Goal: Communication & Community: Ask a question

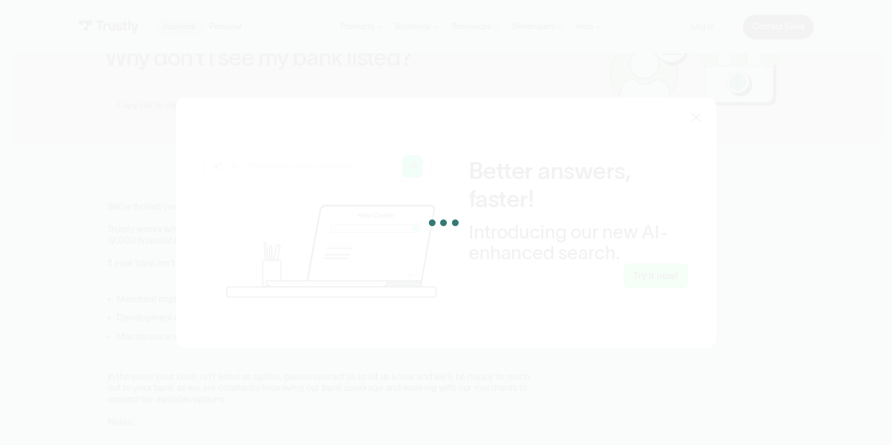
scroll to position [68, 0]
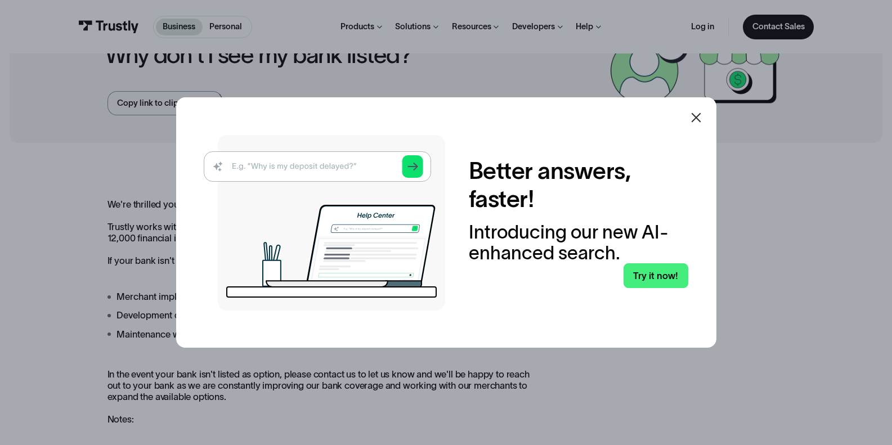
click at [701, 115] on icon at bounding box center [696, 118] width 10 height 10
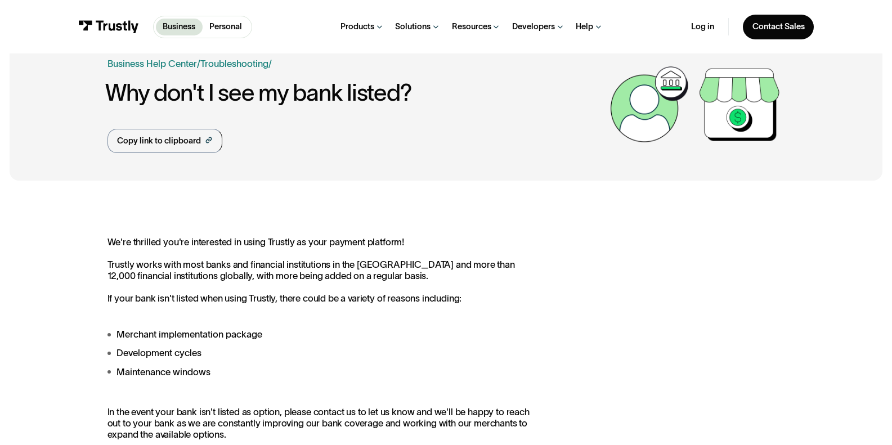
scroll to position [0, 0]
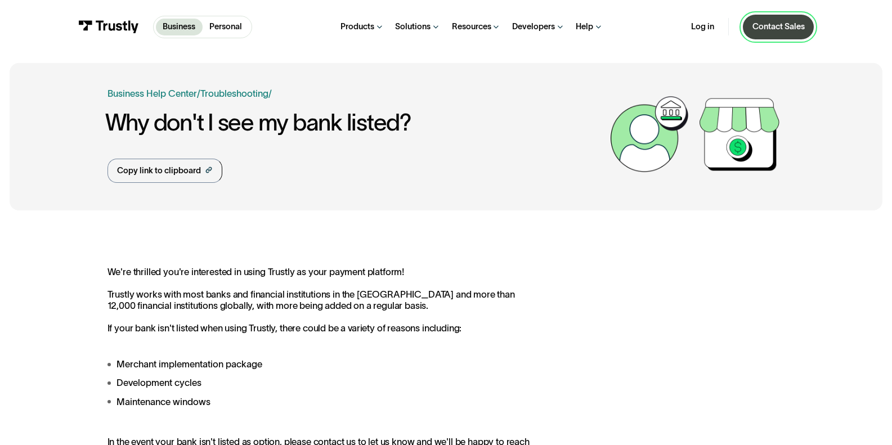
click at [778, 36] on link "Contact Sales" at bounding box center [778, 27] width 71 height 25
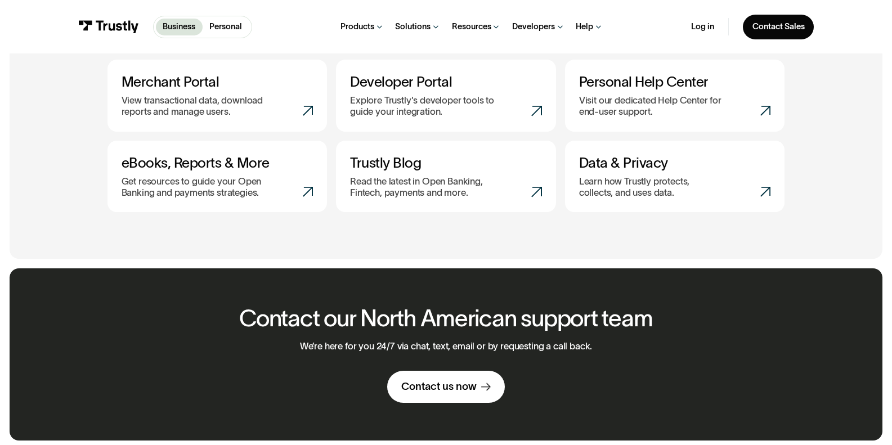
scroll to position [541, 0]
click at [474, 391] on div "Contact us now" at bounding box center [438, 387] width 75 height 14
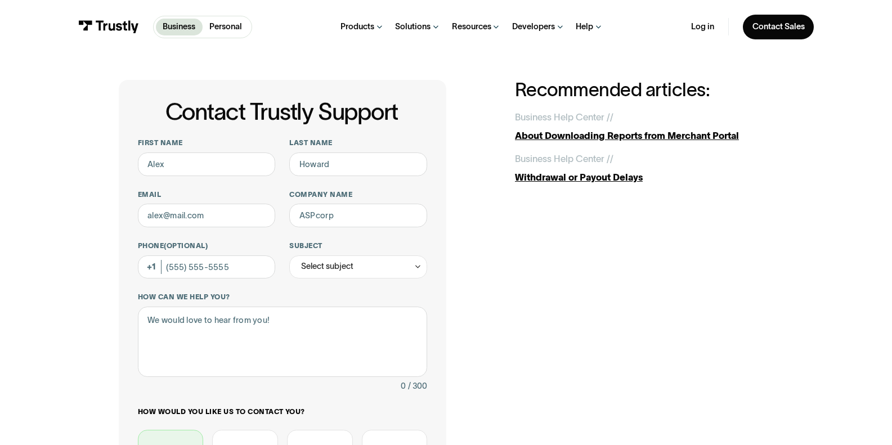
scroll to position [8, 0]
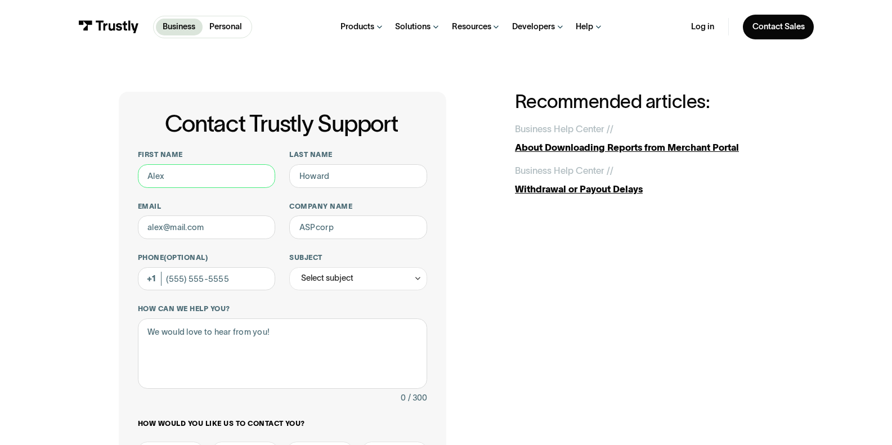
drag, startPoint x: 206, startPoint y: 176, endPoint x: 83, endPoint y: 167, distance: 122.5
click at [83, 167] on div "Contact Trustly Support First name Last name Email Company name Phone (Optional…" at bounding box center [447, 359] width 846 height 628
type input "[PERSON_NAME]"
type input "[EMAIL_ADDRESS][DOMAIN_NAME]"
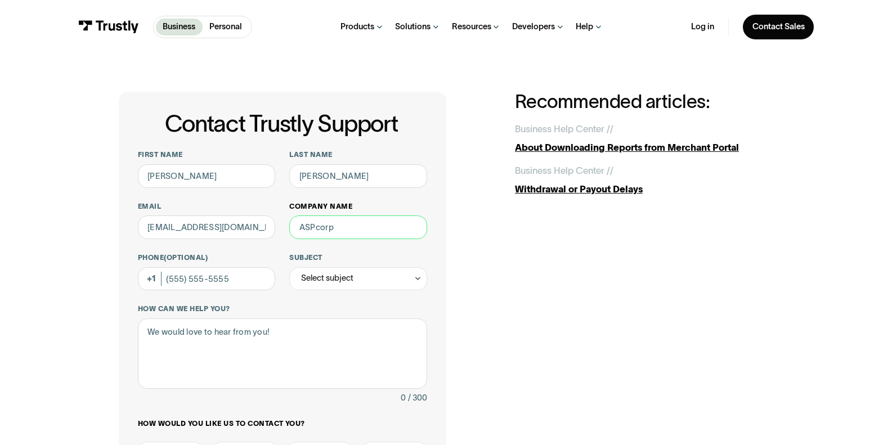
click at [341, 237] on input "Company name" at bounding box center [358, 228] width 138 height 24
type input "Meridian Logistics Group Inc."
type input "[PHONE_NUMBER]"
click at [347, 289] on div "Select subject" at bounding box center [358, 279] width 138 height 24
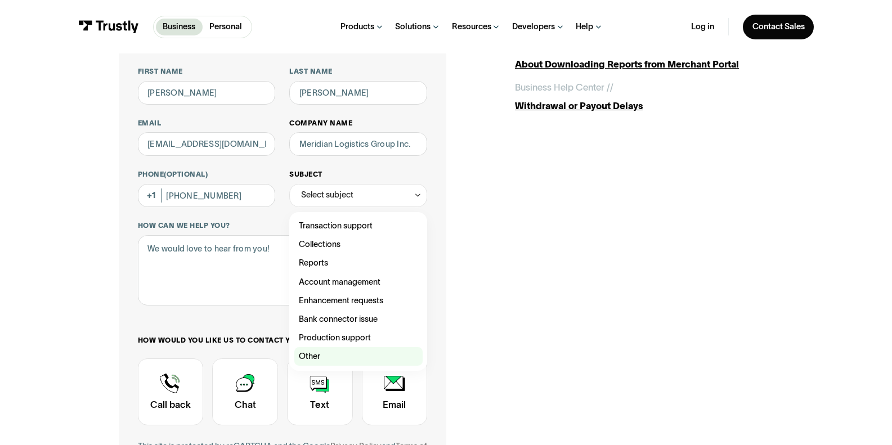
scroll to position [101, 0]
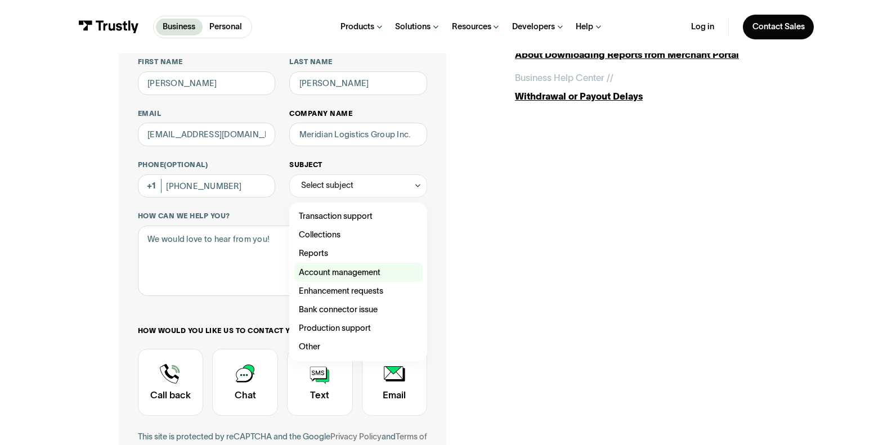
click at [378, 277] on div "Contact Trustly Support" at bounding box center [358, 272] width 128 height 19
type input "**********"
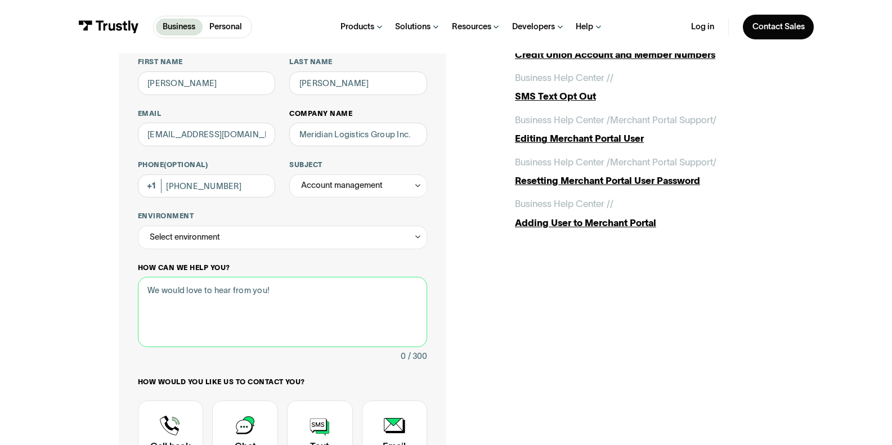
click at [229, 301] on textarea "How can we help you?" at bounding box center [283, 312] width 290 height 70
click at [242, 255] on div "**********" at bounding box center [283, 290] width 290 height 466
click at [245, 244] on div "Select environment" at bounding box center [283, 238] width 290 height 24
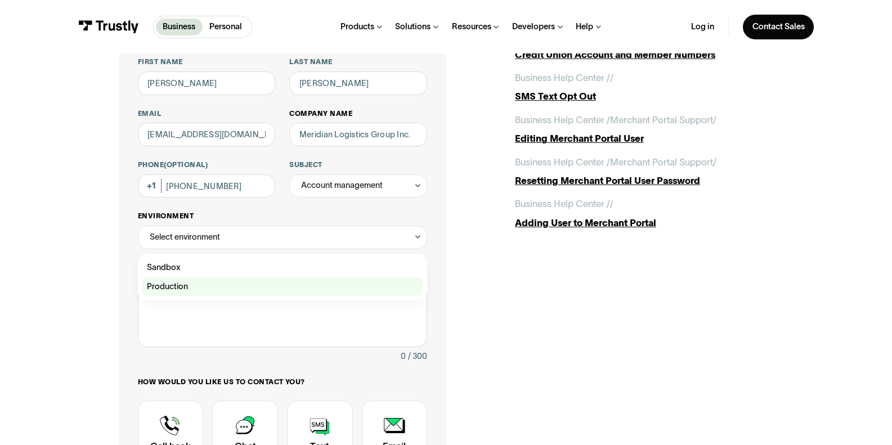
click at [258, 294] on div "Contact Trustly Support" at bounding box center [282, 286] width 280 height 19
type input "**********"
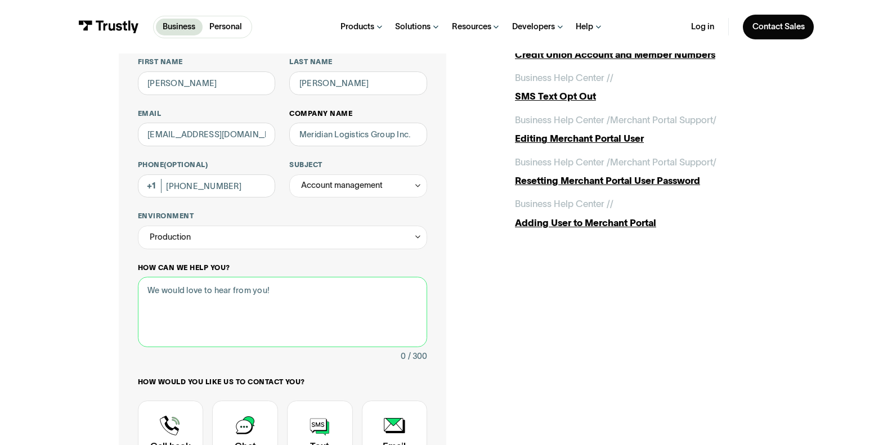
click at [267, 304] on textarea "How can we help you?" at bounding box center [283, 312] width 290 height 70
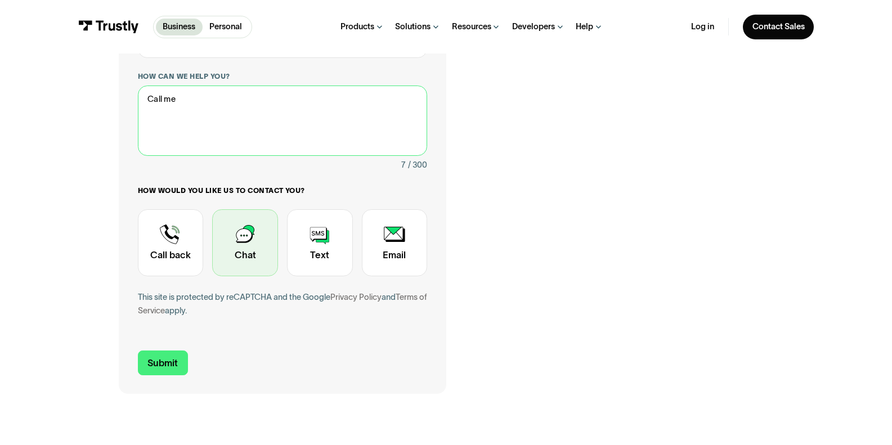
scroll to position [380, 0]
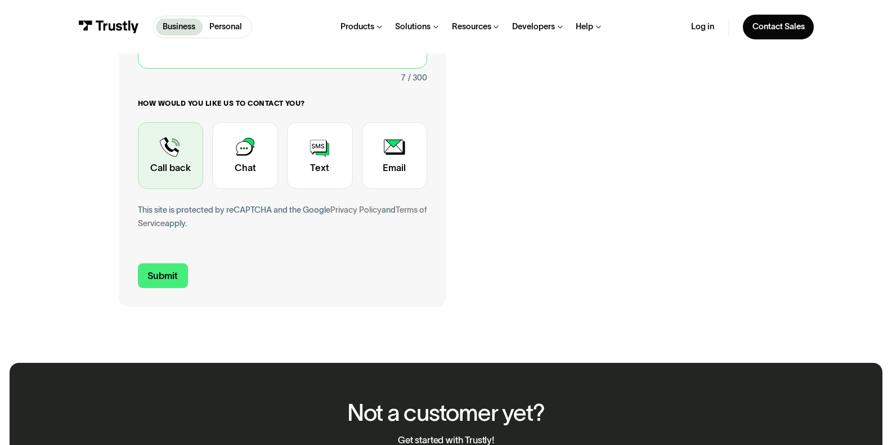
type textarea "Call me"
click at [166, 157] on div "Contact Trustly Support" at bounding box center [171, 155] width 66 height 67
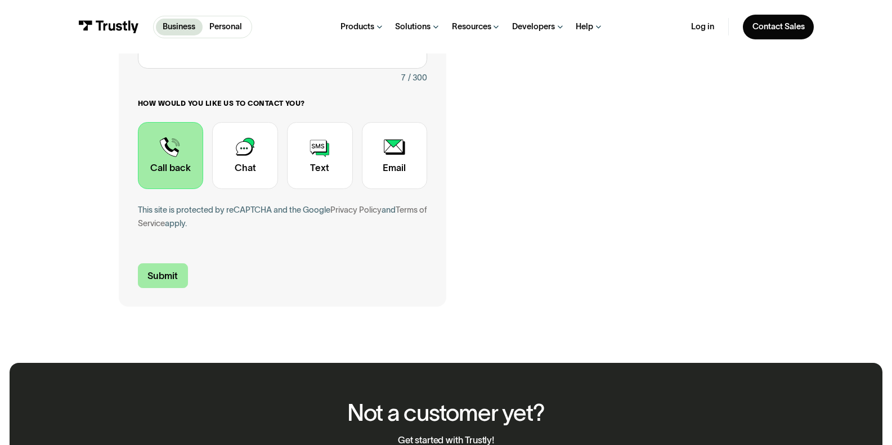
click at [176, 285] on input "Submit" at bounding box center [163, 275] width 50 height 25
type input "+12365146683"
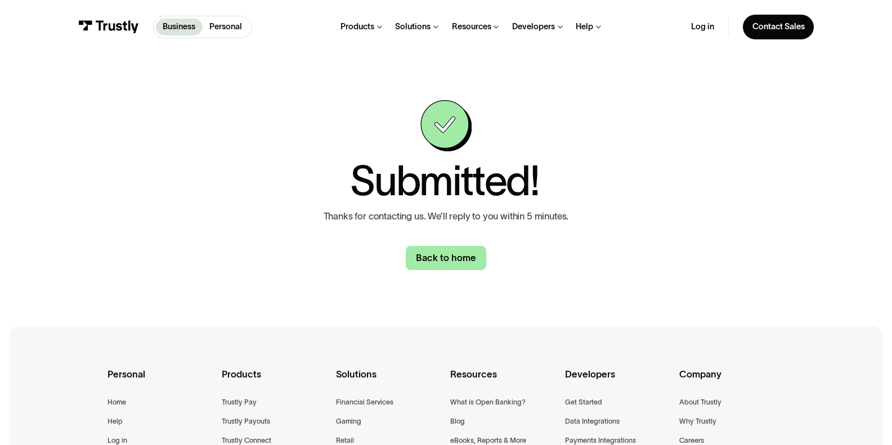
click at [428, 261] on link "Back to home" at bounding box center [446, 258] width 80 height 25
